Goal: Book appointment/travel/reservation

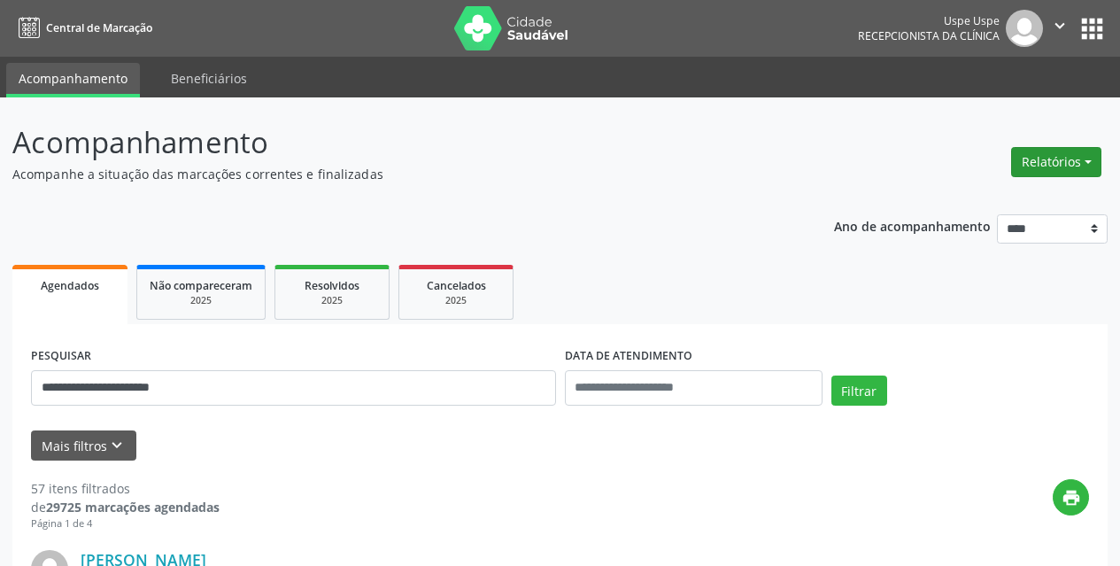
click at [1081, 154] on button "Relatórios" at bounding box center [1056, 162] width 90 height 30
click at [1027, 204] on link "Agendamentos" at bounding box center [1007, 200] width 190 height 25
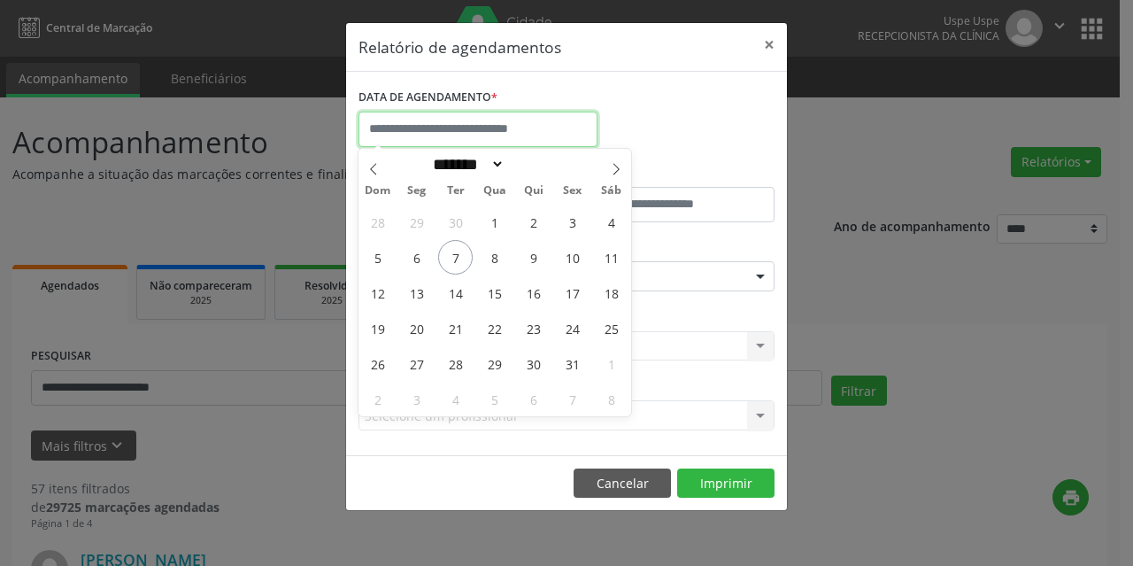
click at [536, 124] on input "text" at bounding box center [478, 129] width 239 height 35
click at [500, 223] on span "1" at bounding box center [494, 221] width 35 height 35
type input "**********"
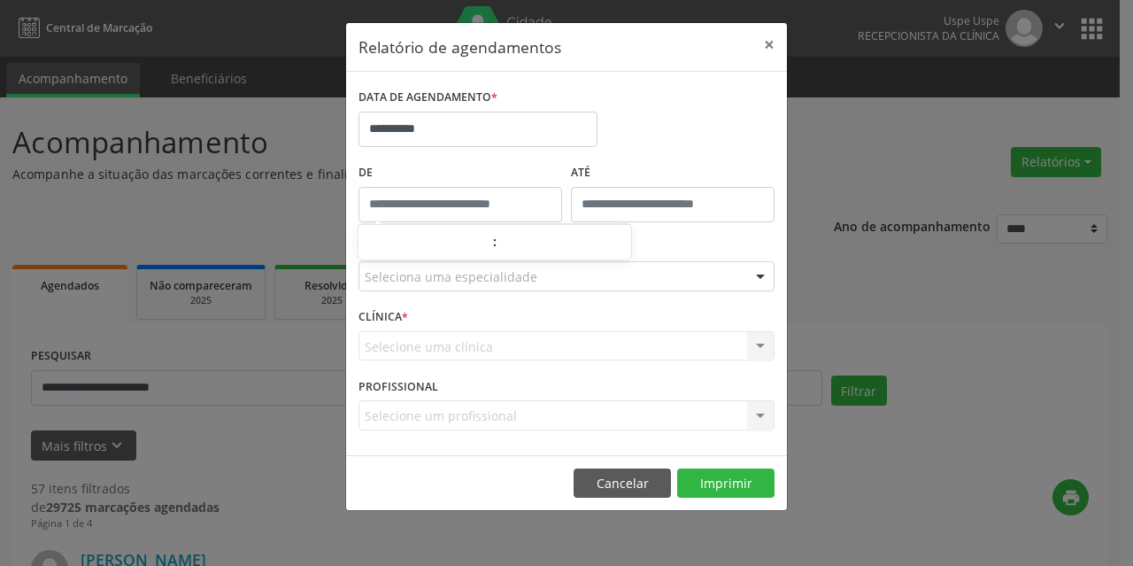
type input "*****"
click at [524, 212] on input "*****" at bounding box center [461, 204] width 204 height 35
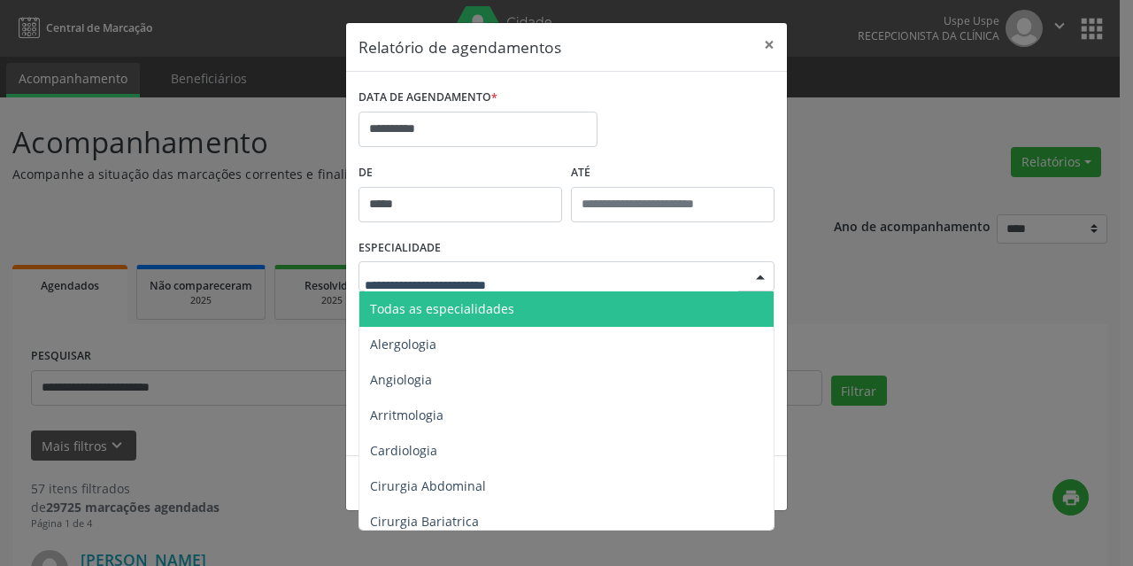
click at [482, 281] on input "text" at bounding box center [552, 284] width 374 height 35
click at [479, 302] on span "Todas as especialidades" at bounding box center [442, 308] width 144 height 17
click at [479, 278] on input "text" at bounding box center [552, 284] width 374 height 35
click at [474, 305] on span "Todas as especialidades" at bounding box center [442, 308] width 144 height 17
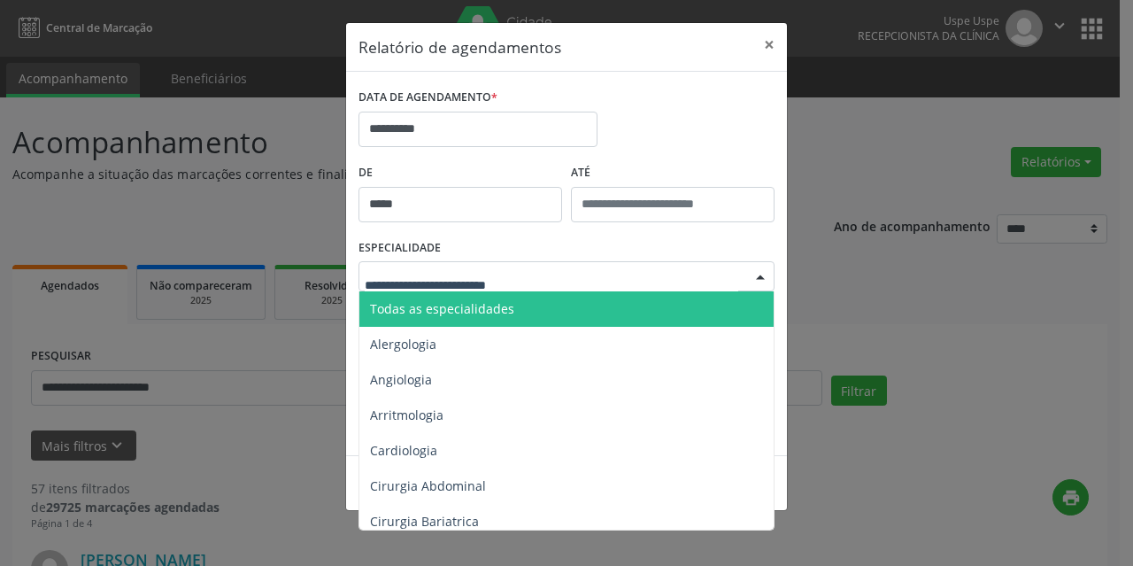
click at [474, 305] on span "Todas as especialidades" at bounding box center [442, 308] width 144 height 17
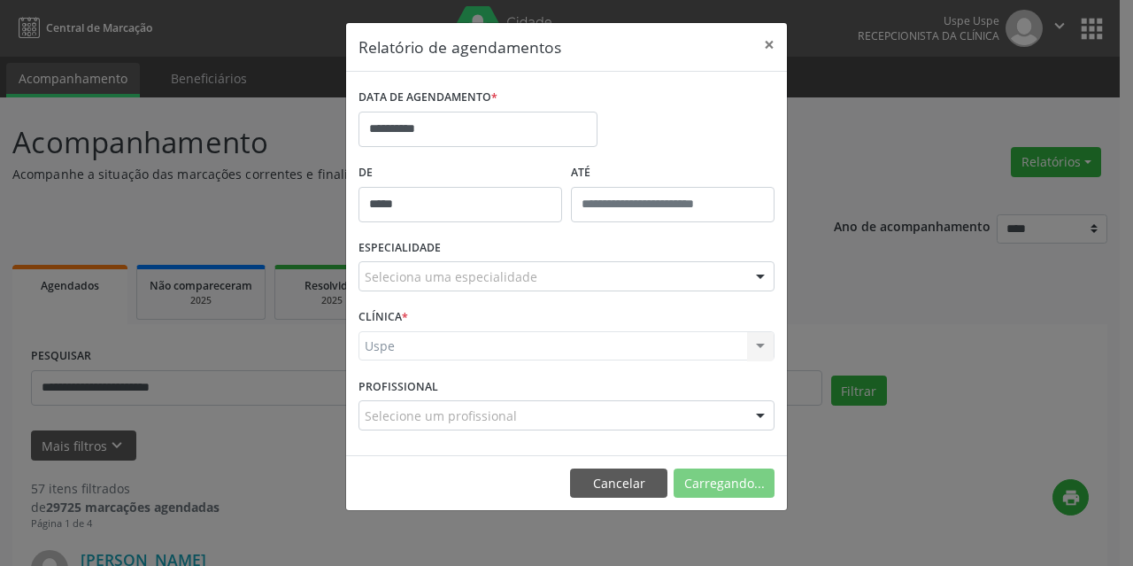
click at [474, 305] on span "Todas as especialidades" at bounding box center [442, 308] width 144 height 17
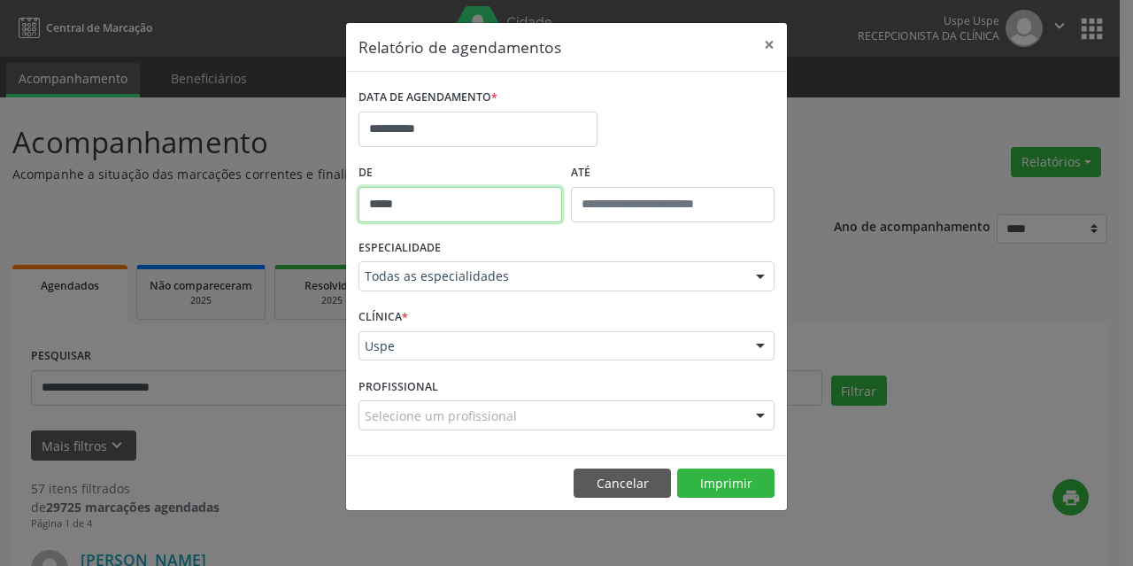
click at [433, 217] on body "**********" at bounding box center [566, 283] width 1133 height 566
click at [433, 217] on input "*****" at bounding box center [461, 204] width 204 height 35
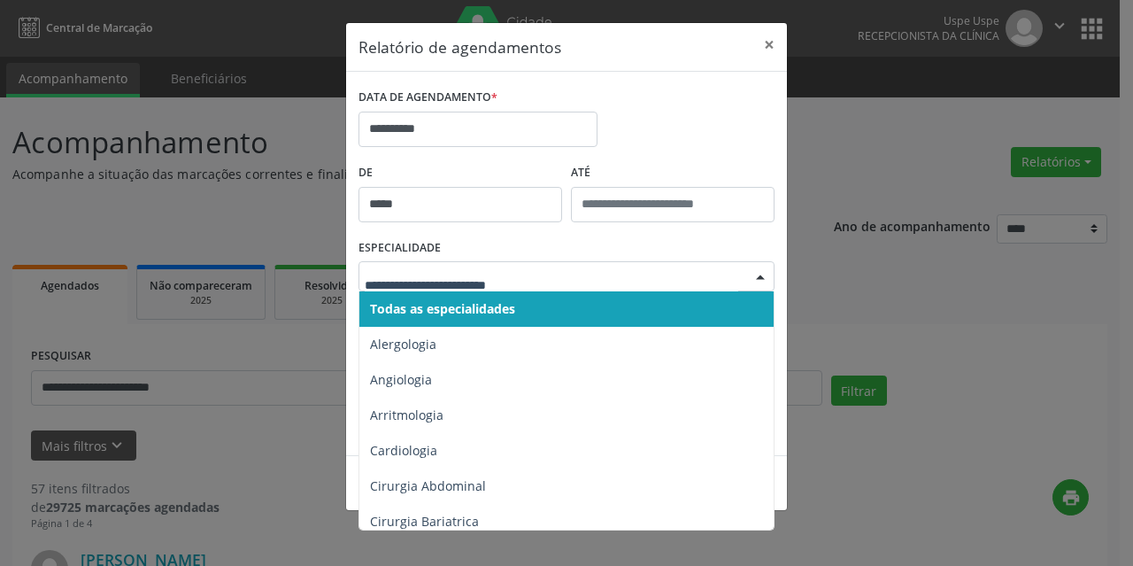
click at [441, 283] on input "text" at bounding box center [552, 284] width 374 height 35
click at [441, 320] on span "Todas as especialidades" at bounding box center [567, 308] width 417 height 35
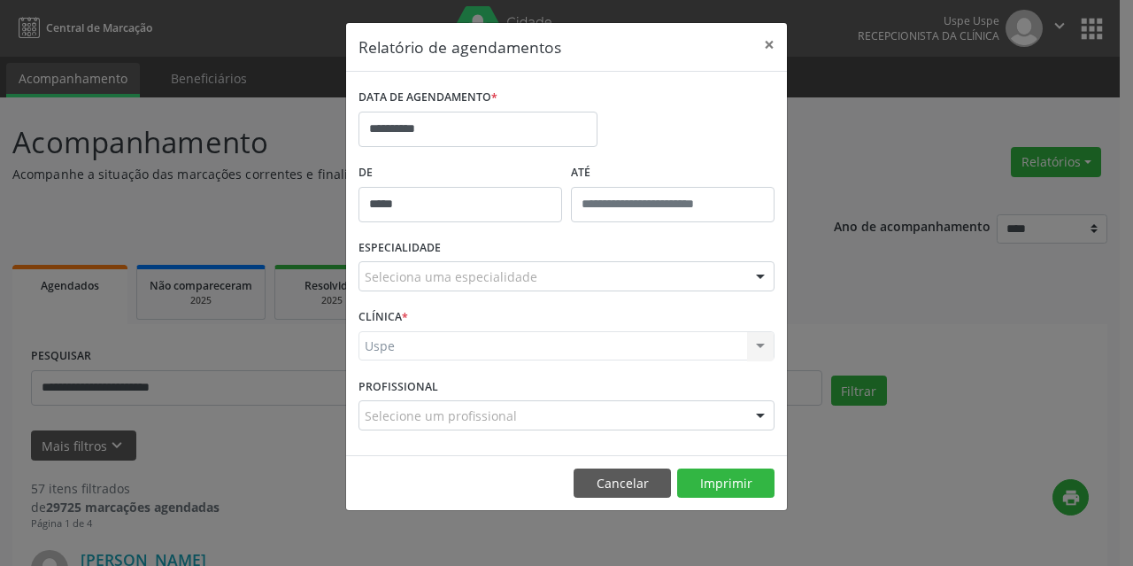
click at [382, 358] on div "Uspe Uspe Nenhum resultado encontrado para: " " Não há nenhuma opção para ser e…" at bounding box center [567, 346] width 416 height 30
click at [365, 278] on input "text" at bounding box center [365, 284] width 0 height 35
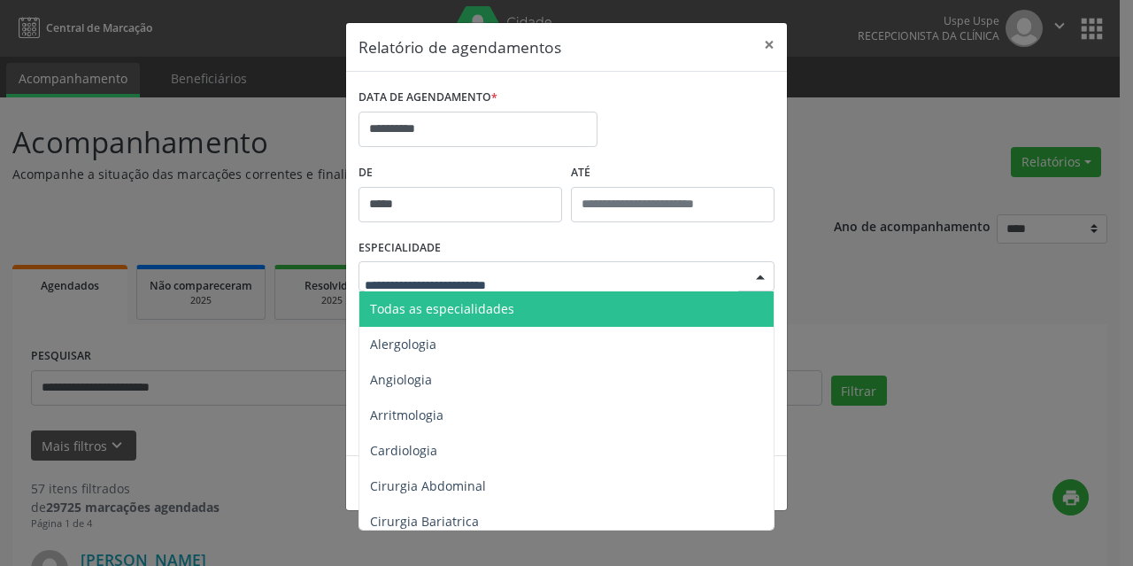
click at [399, 278] on input "text" at bounding box center [552, 284] width 374 height 35
click at [405, 235] on label "ESPECIALIDADE" at bounding box center [400, 248] width 82 height 27
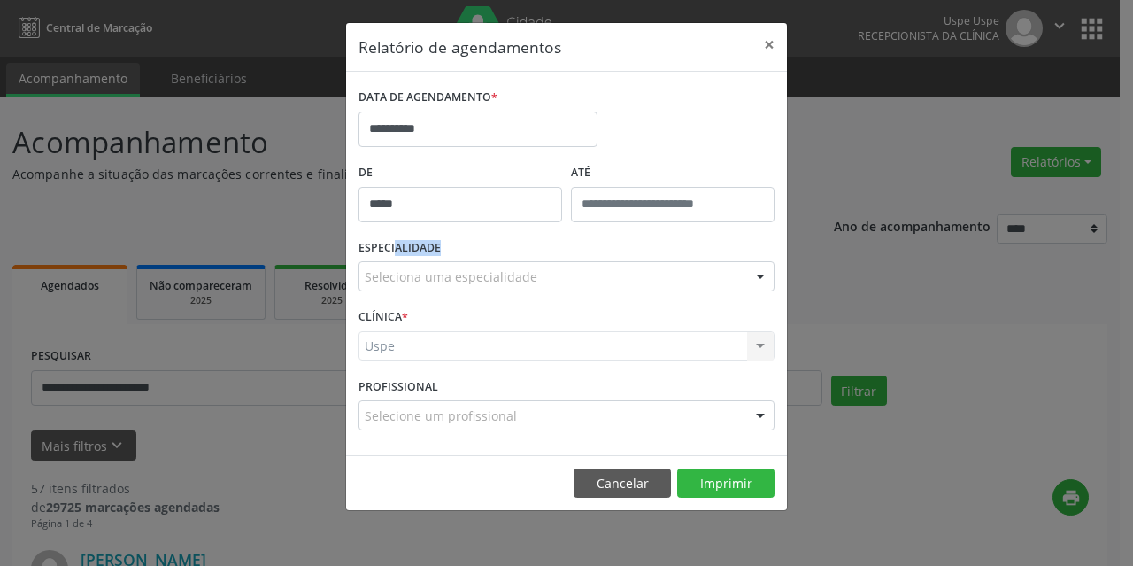
click at [405, 235] on label "ESPECIALIDADE" at bounding box center [400, 248] width 82 height 27
click at [436, 383] on div "PROFISSIONAL Selecione um profissional Nenhum resultado encontrado para: " " Nã…" at bounding box center [566, 407] width 425 height 69
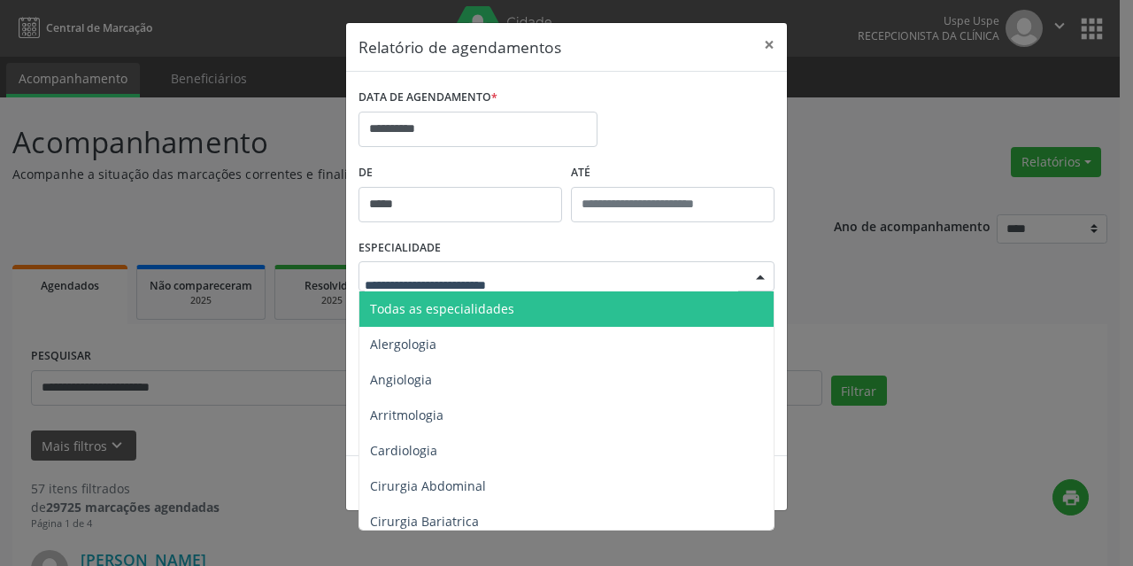
click at [418, 282] on input "text" at bounding box center [552, 284] width 374 height 35
click at [440, 316] on span "Todas as especialidades" at bounding box center [442, 308] width 144 height 17
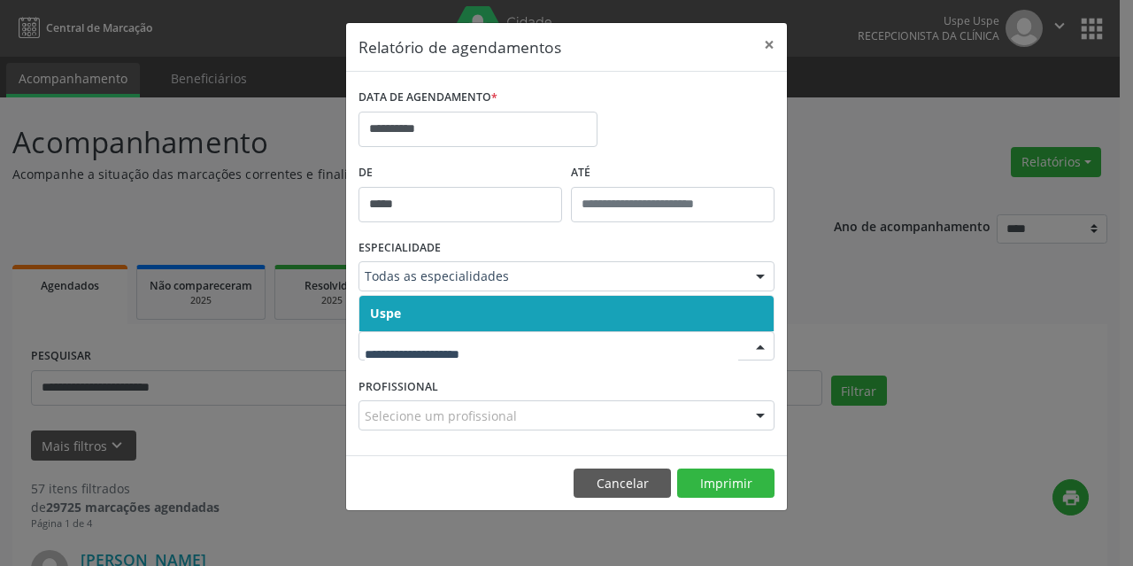
click at [390, 315] on span "Uspe" at bounding box center [385, 313] width 31 height 17
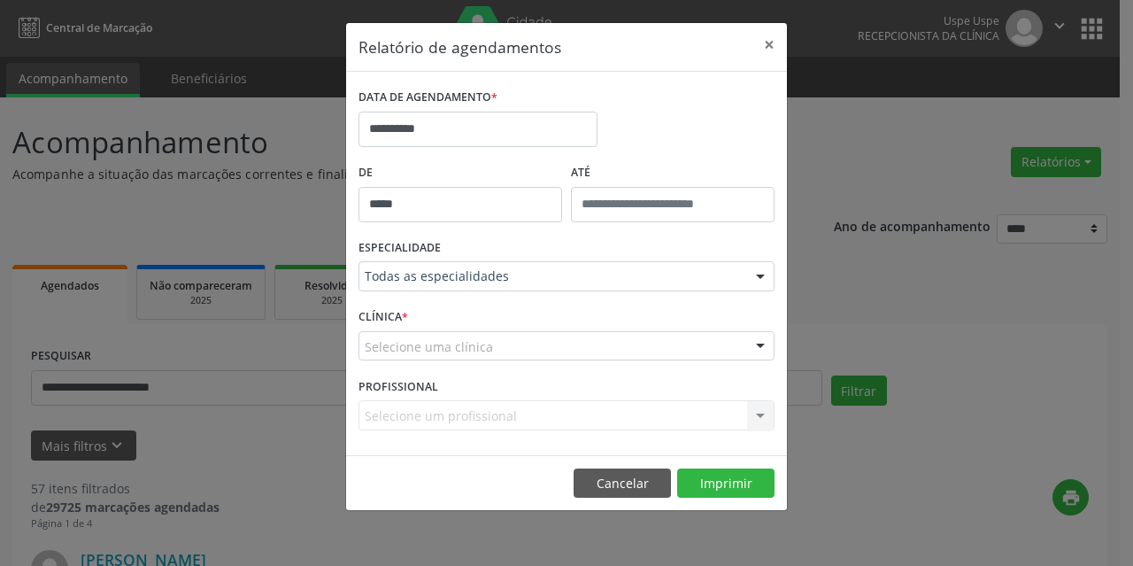
click at [390, 315] on span "Uspe" at bounding box center [385, 313] width 30 height 17
click at [365, 413] on input "text" at bounding box center [365, 423] width 0 height 35
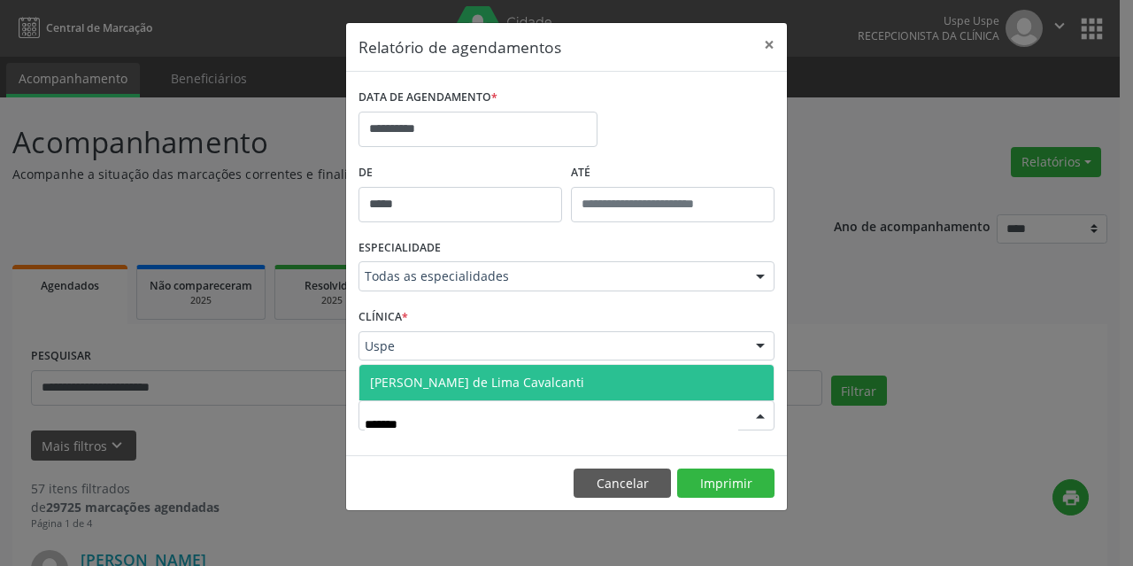
type input "*******"
click at [401, 378] on span "[PERSON_NAME] de Lima Cavalcanti" at bounding box center [477, 382] width 214 height 17
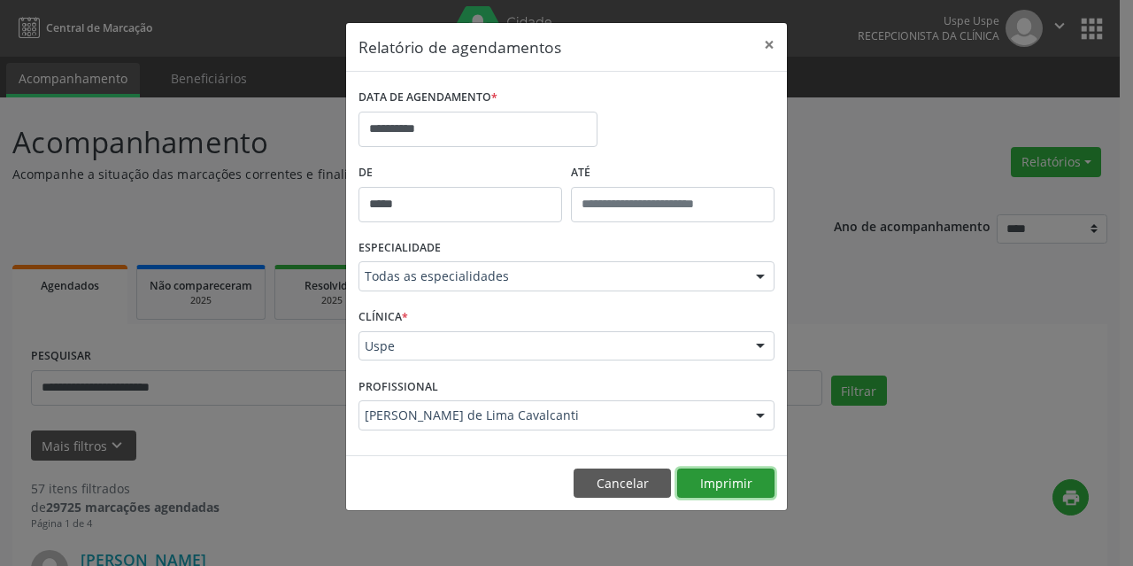
click at [715, 474] on button "Imprimir" at bounding box center [725, 483] width 97 height 30
